Goal: Information Seeking & Learning: Learn about a topic

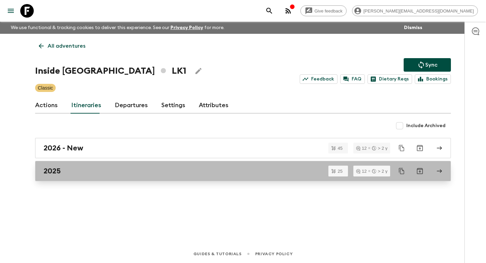
click at [57, 171] on h2 "2025" at bounding box center [52, 170] width 17 height 9
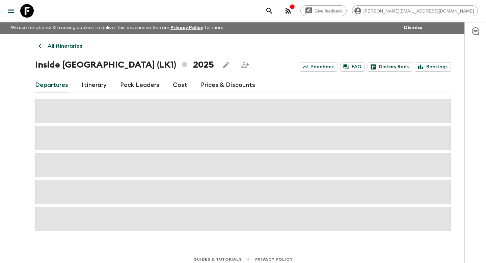
click at [90, 85] on link "Itinerary" at bounding box center [94, 85] width 25 height 16
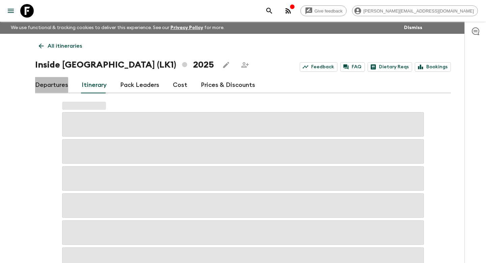
click at [41, 85] on link "Departures" at bounding box center [51, 85] width 33 height 16
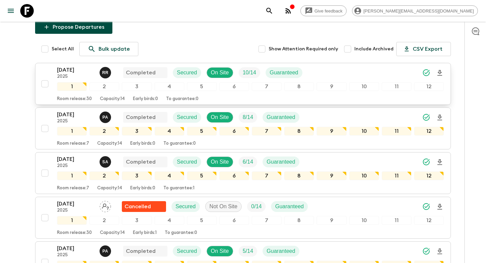
scroll to position [83, 0]
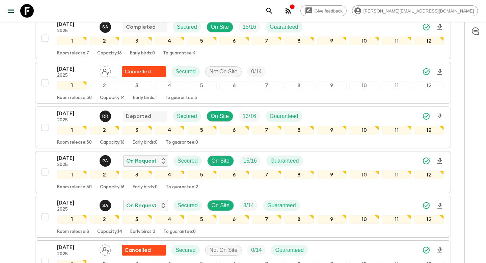
scroll to position [488, 0]
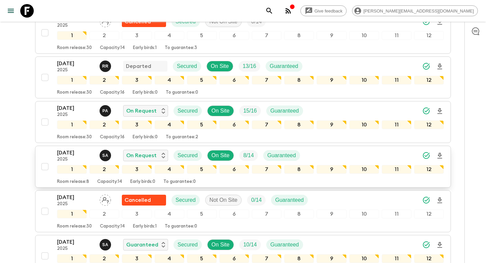
click at [53, 153] on div "[DATE] 2025 S A On Request Secured On Site 8 / 14 Guaranteed 1 2 3 4 5 6 7 8 9 …" at bounding box center [241, 167] width 406 height 36
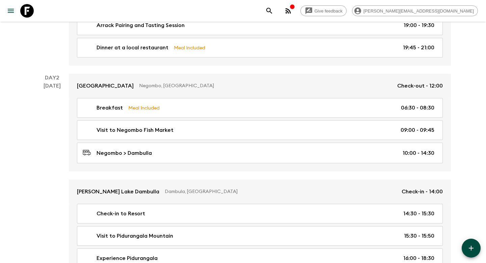
scroll to position [243, 0]
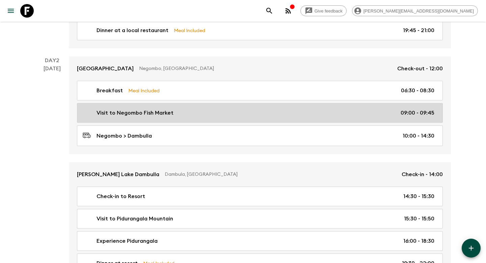
click at [128, 121] on link "Visit to Negombo Fish Market 09:00 - 09:45" at bounding box center [260, 113] width 366 height 20
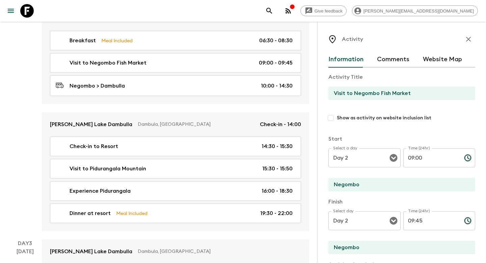
scroll to position [297, 0]
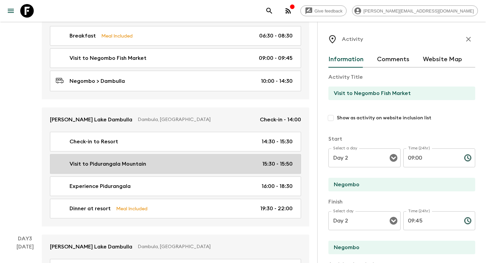
click at [122, 164] on p "Visit to Pidurangala Mountain" at bounding box center [108, 164] width 77 height 8
type input "Visit to Pidurangala Mountain"
type input "Dambulla"
type input "15:30"
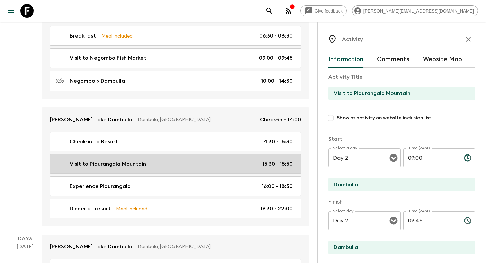
type input "15:50"
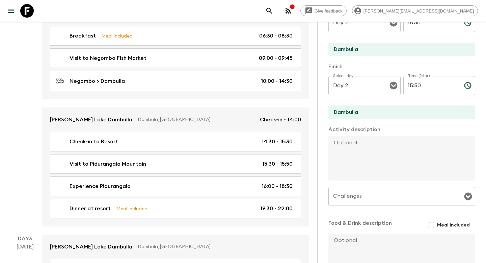
scroll to position [156, 0]
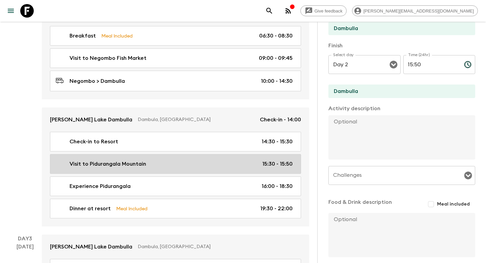
click at [168, 156] on link "Visit to Pidurangala Mountain 15:30 - 15:50" at bounding box center [175, 164] width 251 height 20
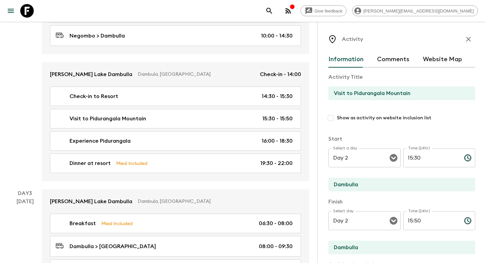
scroll to position [341, 0]
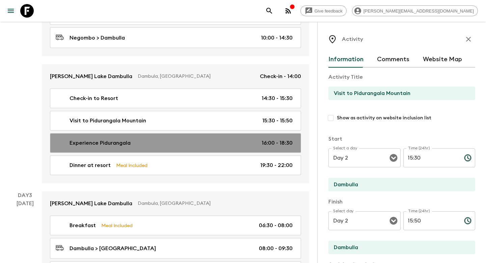
click at [145, 139] on div "Experience Pidurangala 16:00 - 18:30" at bounding box center [174, 143] width 237 height 8
type input "Experience Pidurangala"
type input "16:00"
type input "18:30"
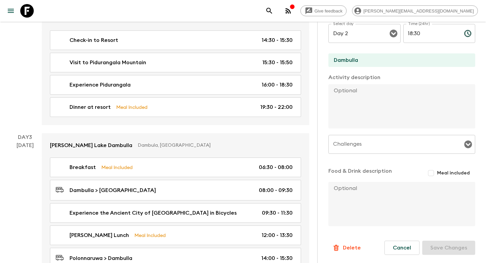
scroll to position [343, 0]
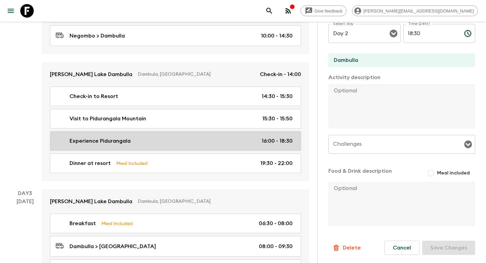
click at [153, 144] on div "Experience Pidurangala 16:00 - 18:30" at bounding box center [174, 141] width 237 height 8
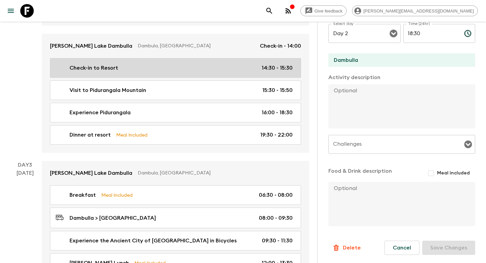
scroll to position [353, 0]
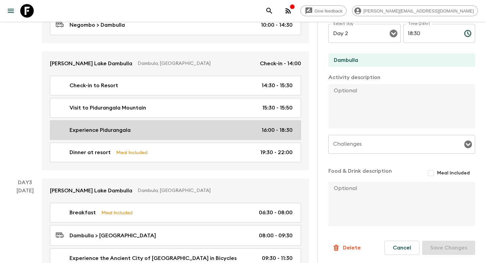
click at [125, 129] on p "Experience Pidurangala" at bounding box center [100, 130] width 61 height 8
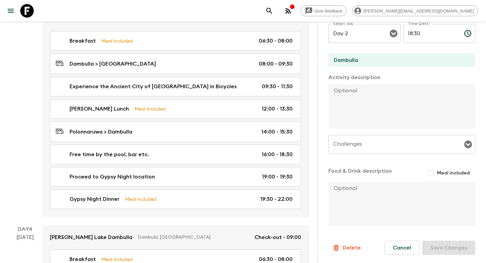
scroll to position [0, 0]
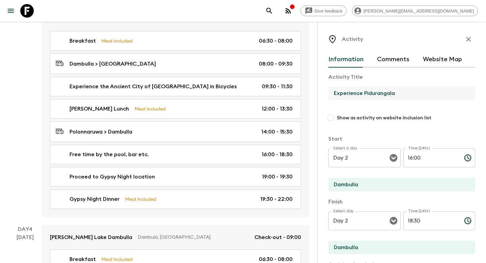
drag, startPoint x: 405, startPoint y: 97, endPoint x: 328, endPoint y: 97, distance: 77.0
click at [328, 97] on input "Experience Pidurangala" at bounding box center [398, 93] width 141 height 14
type input "Experience Pidurangala"
click at [387, 57] on button "Comments" at bounding box center [393, 59] width 32 height 16
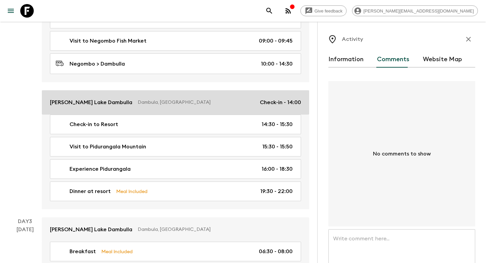
scroll to position [330, 0]
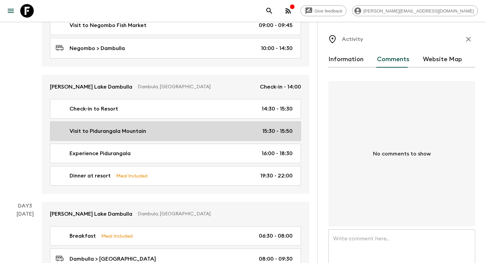
click at [158, 135] on link "Visit to Pidurangala Mountain 15:30 - 15:50" at bounding box center [175, 131] width 251 height 20
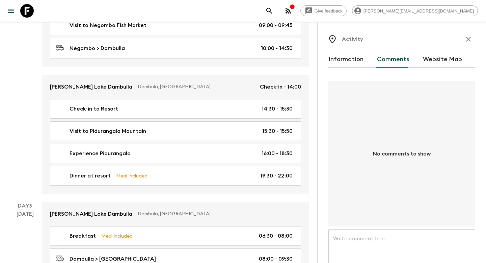
scroll to position [58, 0]
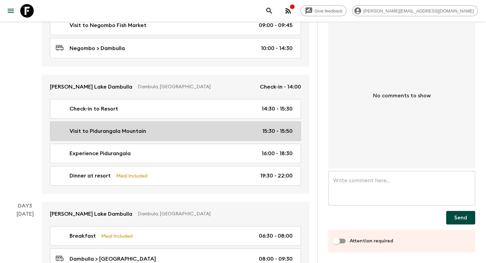
click at [162, 135] on link "Visit to Pidurangala Mountain 15:30 - 15:50" at bounding box center [175, 131] width 251 height 20
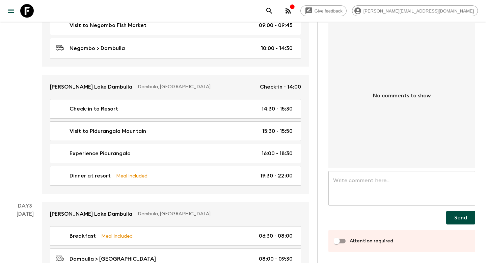
scroll to position [0, 0]
